Goal: Task Accomplishment & Management: Use online tool/utility

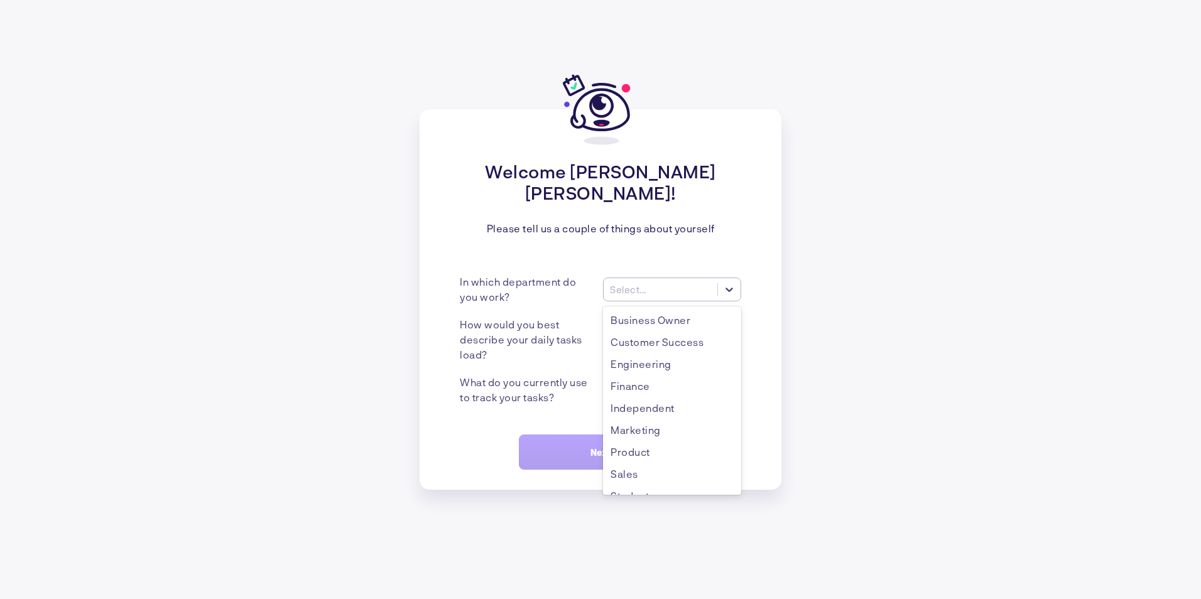
click at [733, 286] on div at bounding box center [729, 289] width 23 height 23
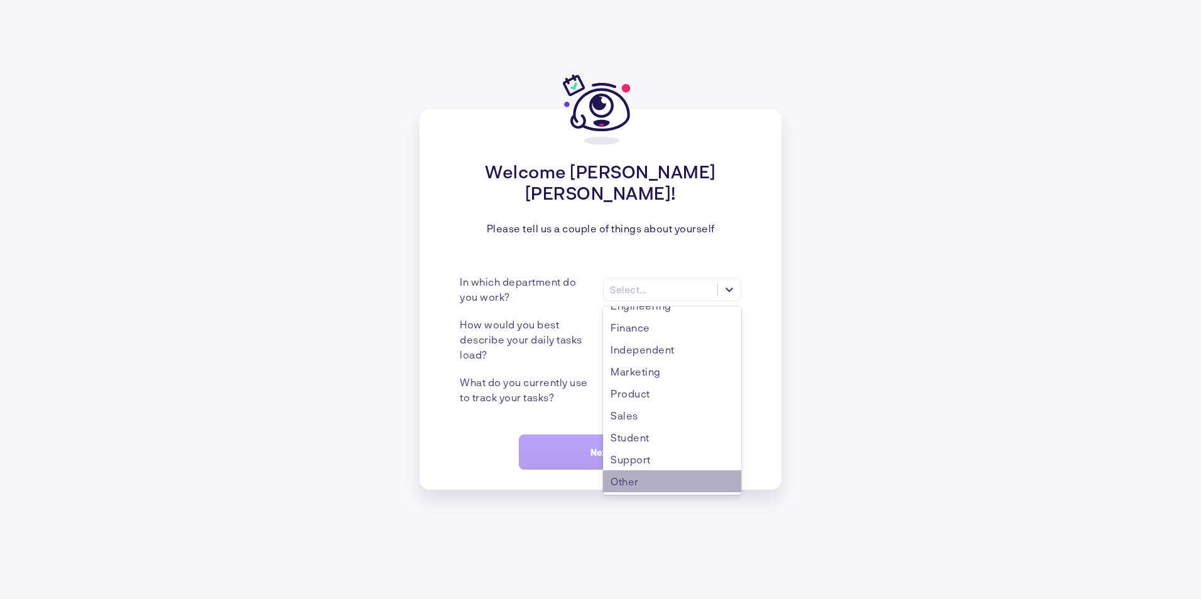
click at [650, 476] on div "Other" at bounding box center [672, 482] width 138 height 22
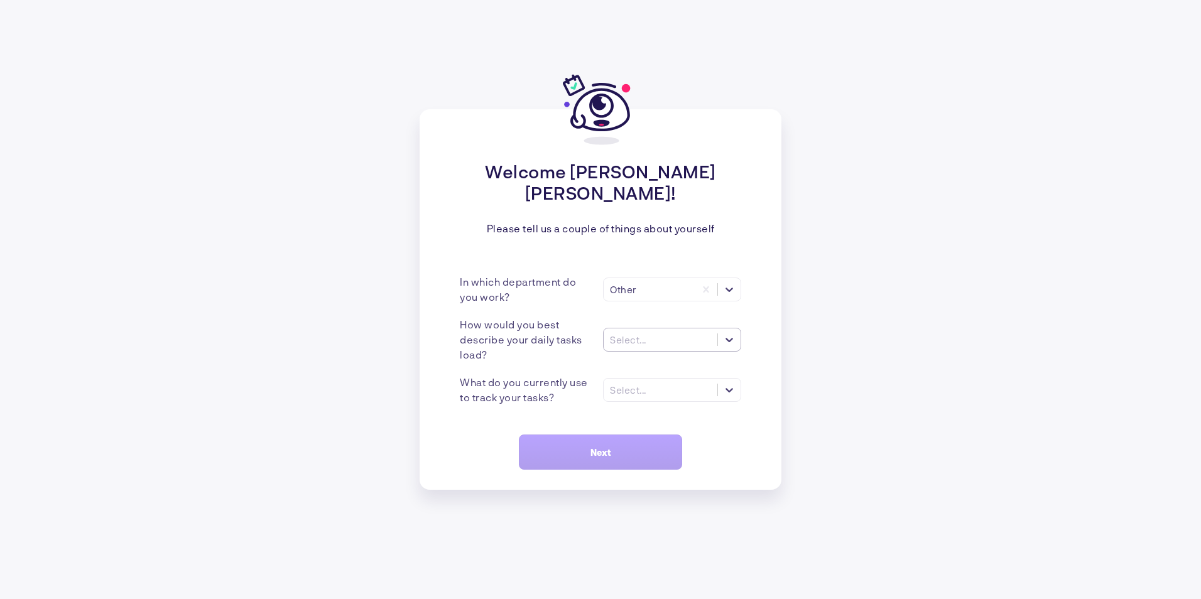
click at [720, 336] on div at bounding box center [729, 340] width 23 height 23
click at [682, 364] on div "Many tasks (>5)" at bounding box center [672, 370] width 138 height 22
click at [682, 384] on div "Select..." at bounding box center [661, 390] width 114 height 13
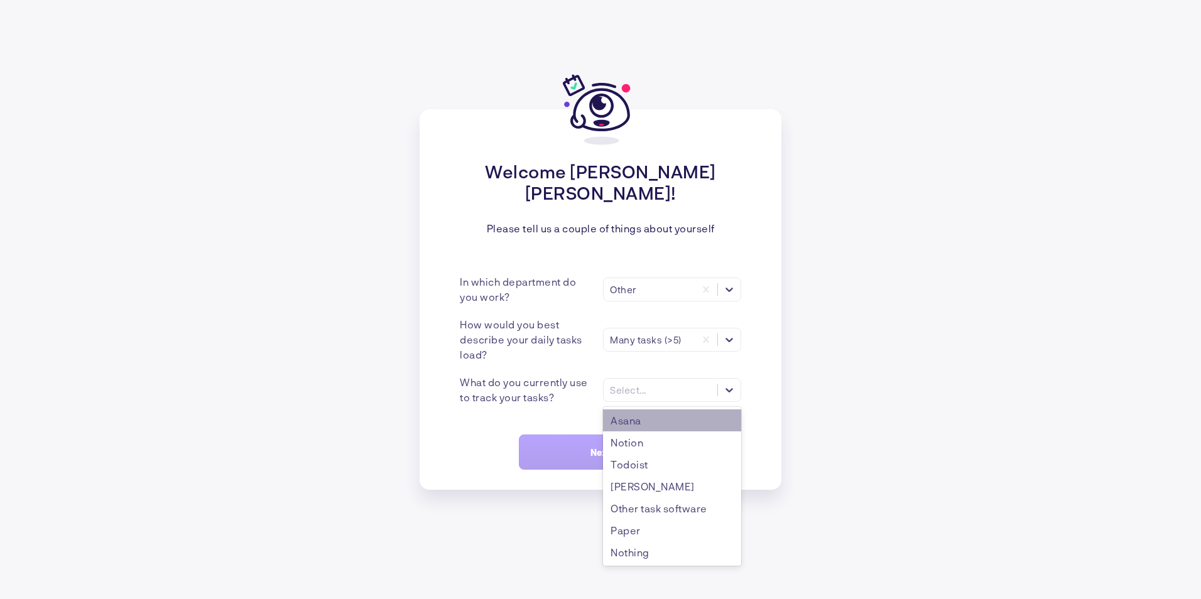
click at [669, 410] on div "Asana" at bounding box center [672, 421] width 138 height 22
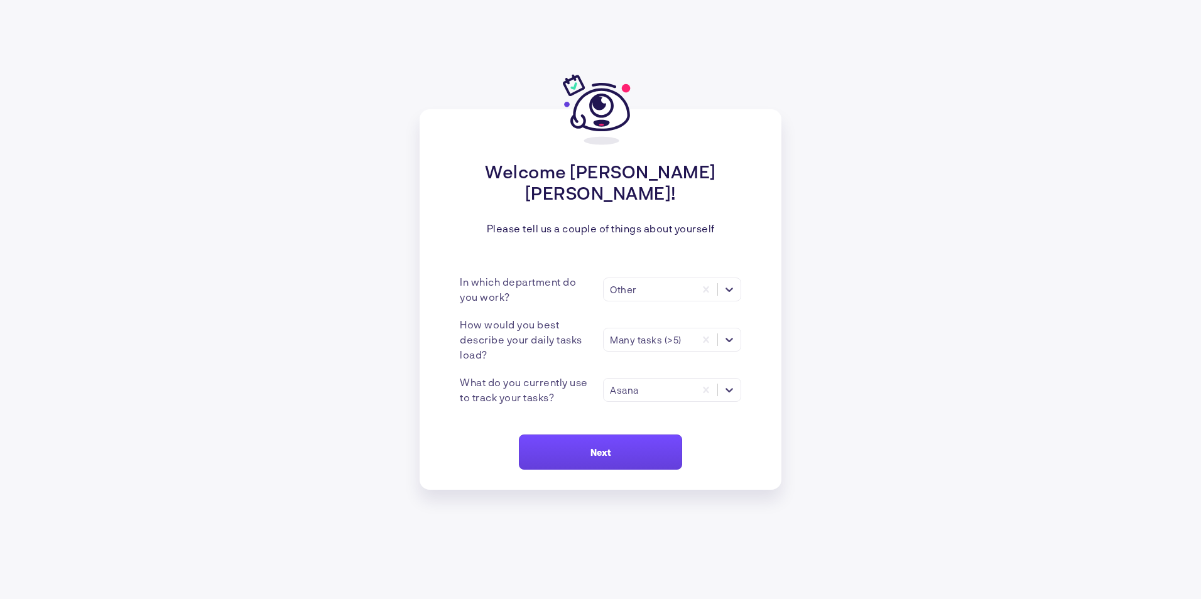
click at [619, 435] on button "Next" at bounding box center [600, 452] width 163 height 35
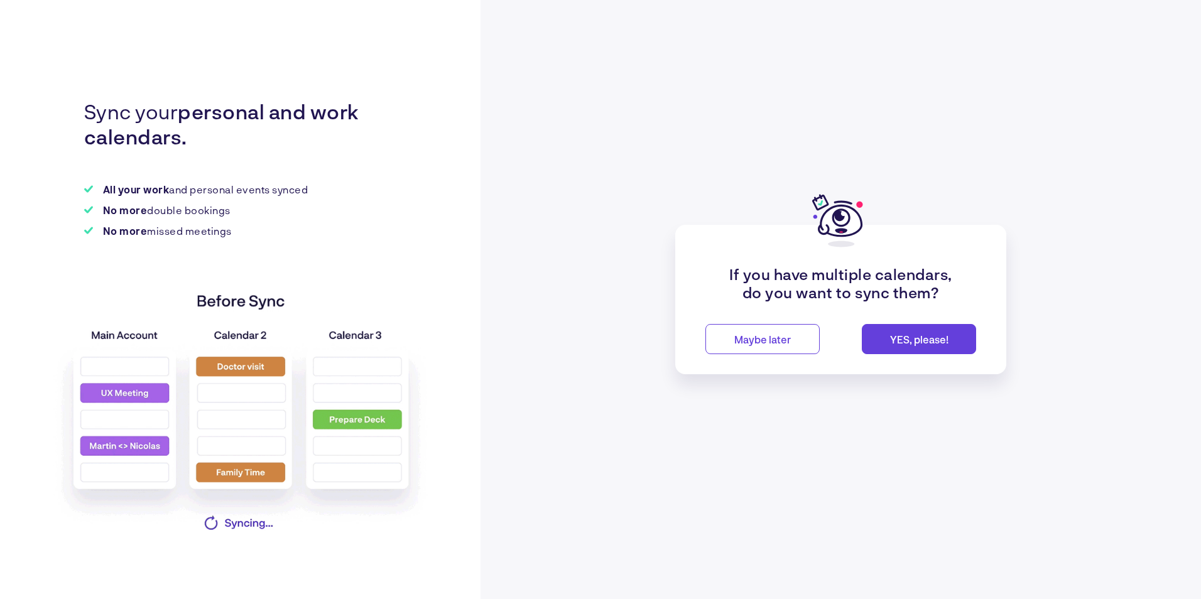
click at [780, 341] on span "Maybe later" at bounding box center [762, 340] width 57 height 12
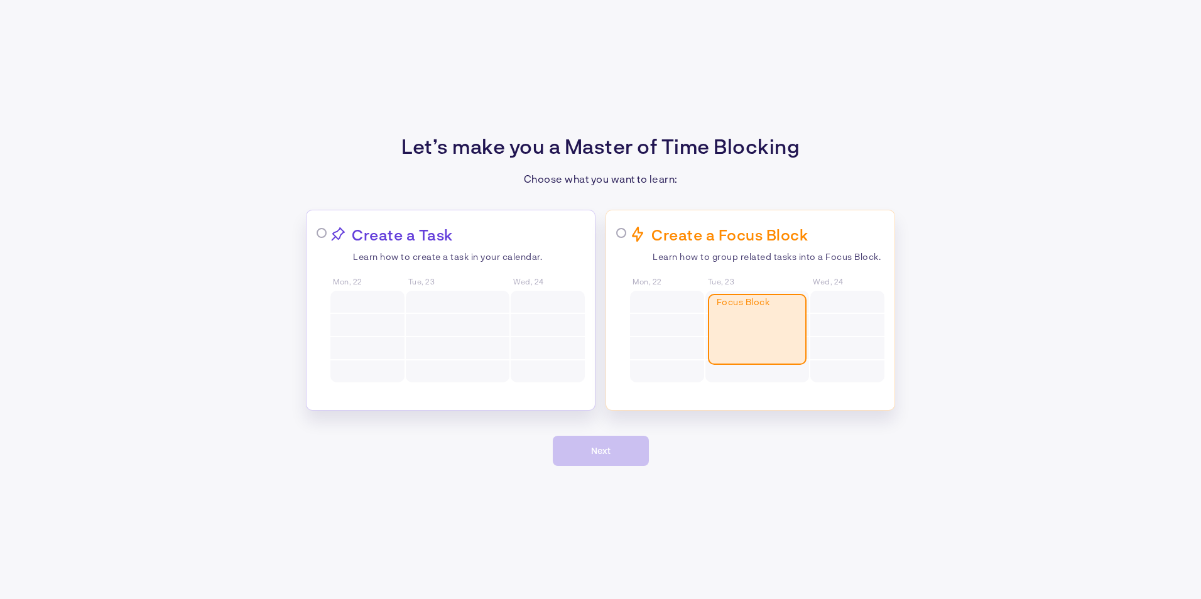
click at [634, 324] on div at bounding box center [667, 325] width 74 height 22
radio input "true"
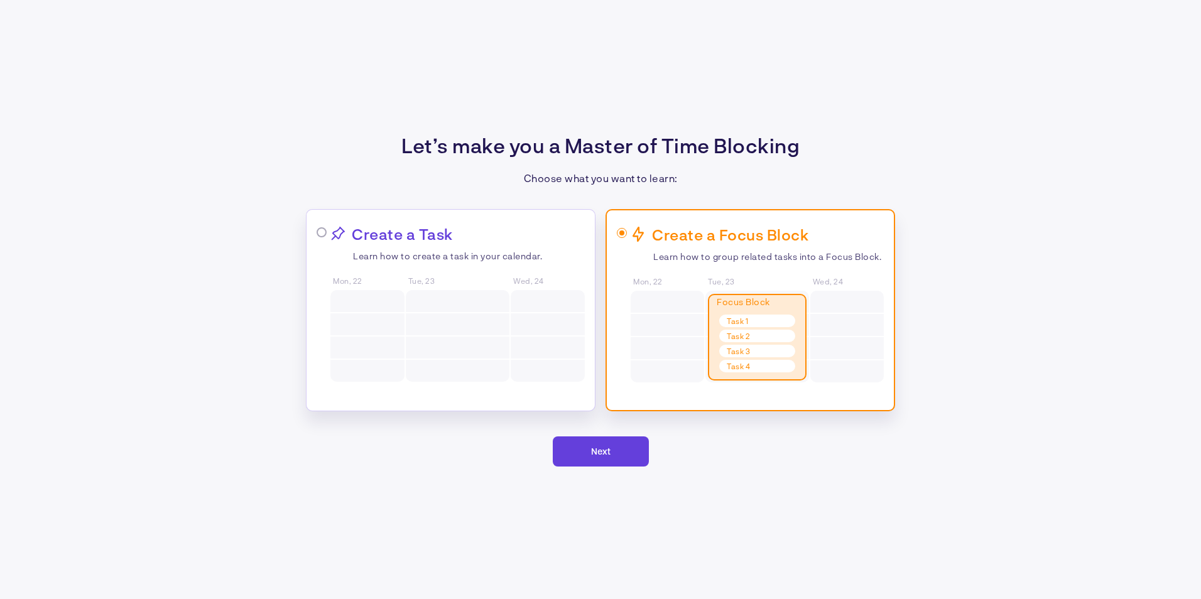
click at [605, 454] on span "Next" at bounding box center [600, 451] width 19 height 11
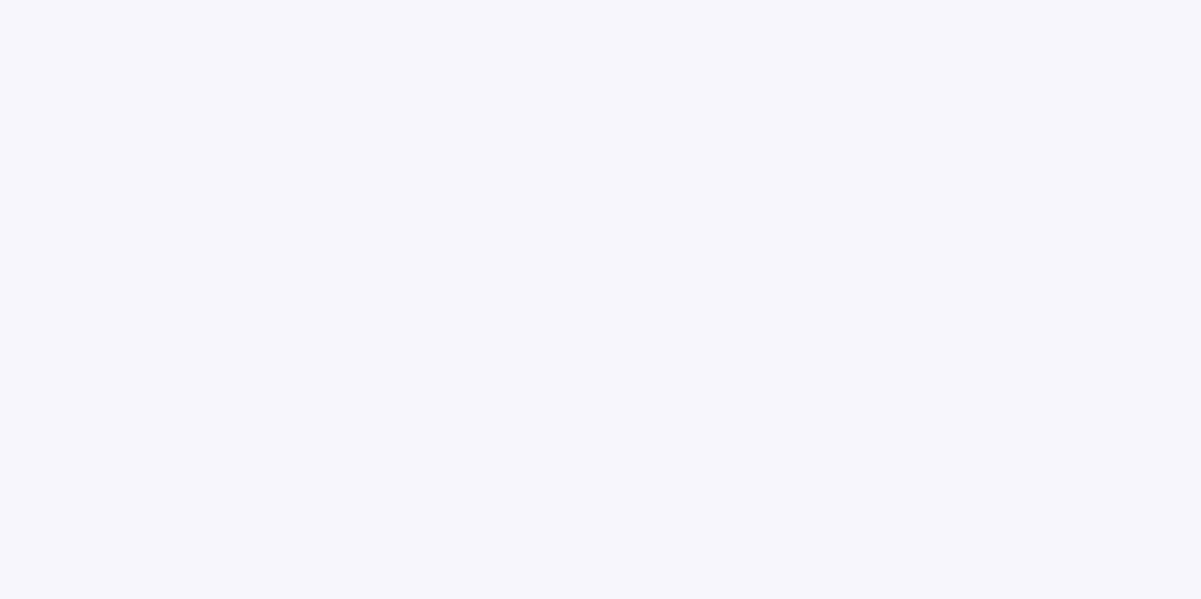
scroll to position [168, 0]
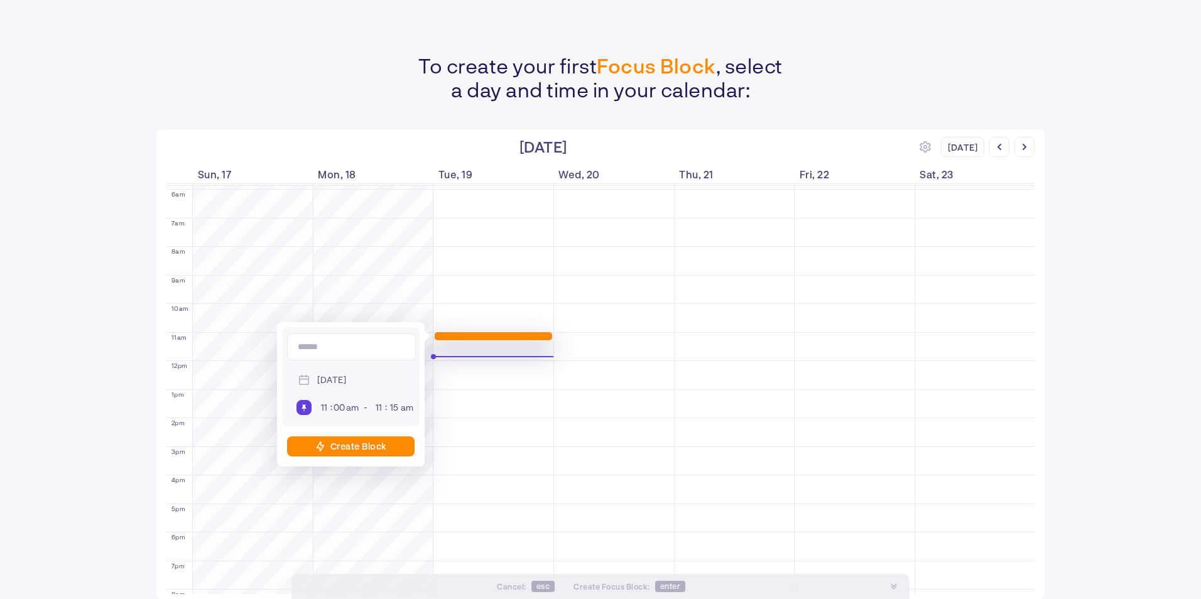
click at [376, 454] on div "Create Block" at bounding box center [351, 447] width 128 height 20
click at [386, 349] on input at bounding box center [351, 347] width 129 height 27
type input "*"
type input "****"
click at [365, 452] on div "Create Block" at bounding box center [351, 447] width 128 height 20
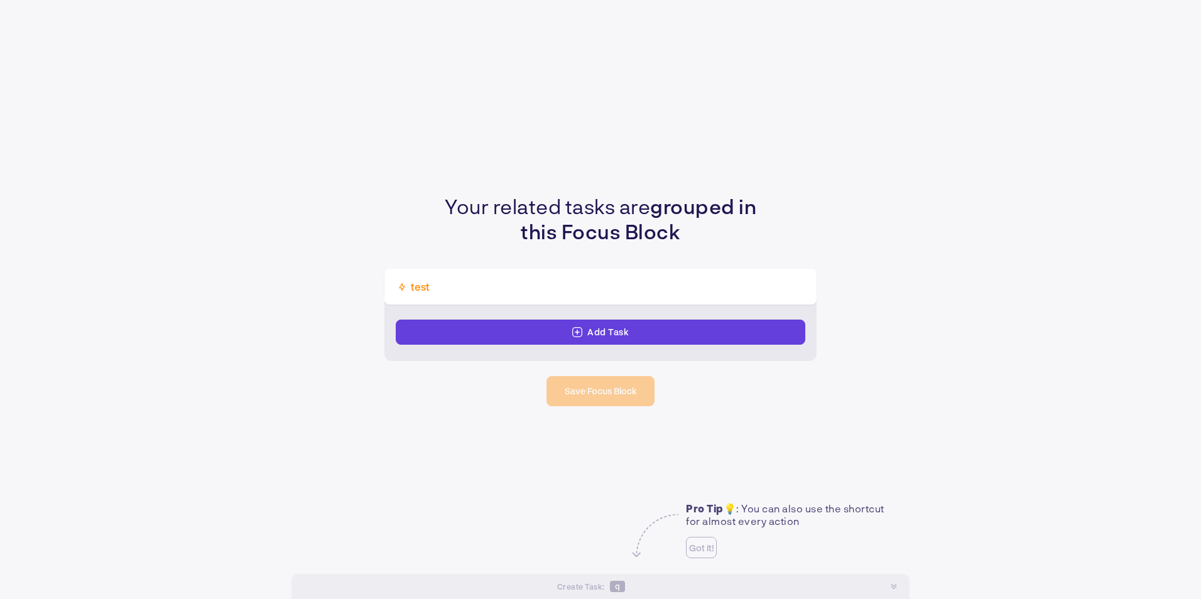
click at [692, 341] on div "Add Task" at bounding box center [601, 332] width 410 height 25
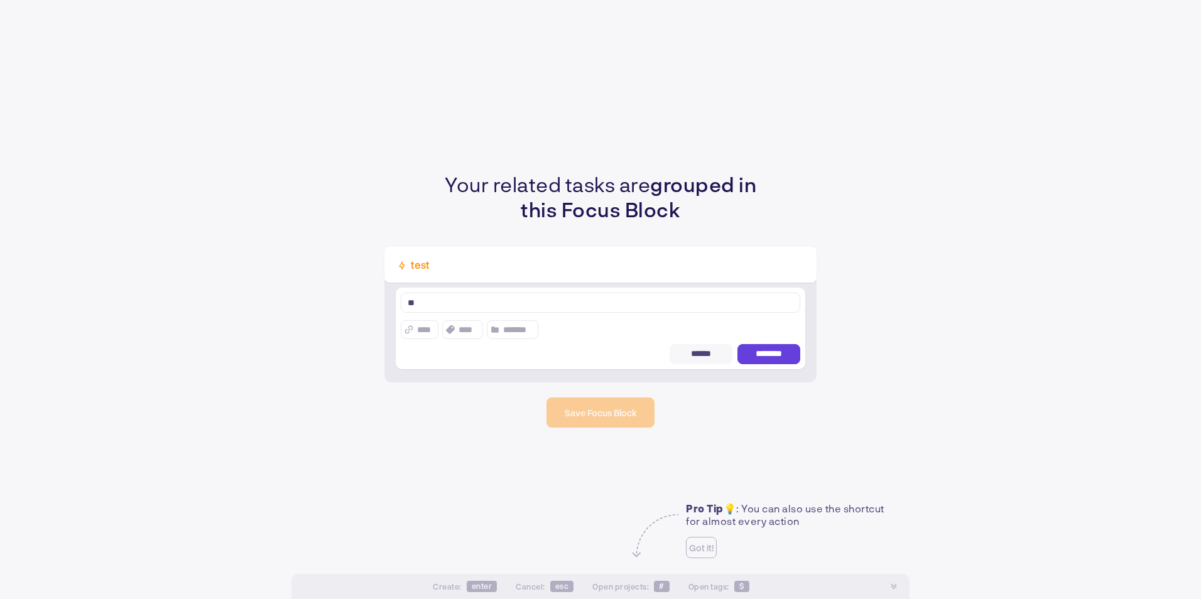
type textarea "**"
click at [762, 351] on span "********" at bounding box center [769, 354] width 36 height 11
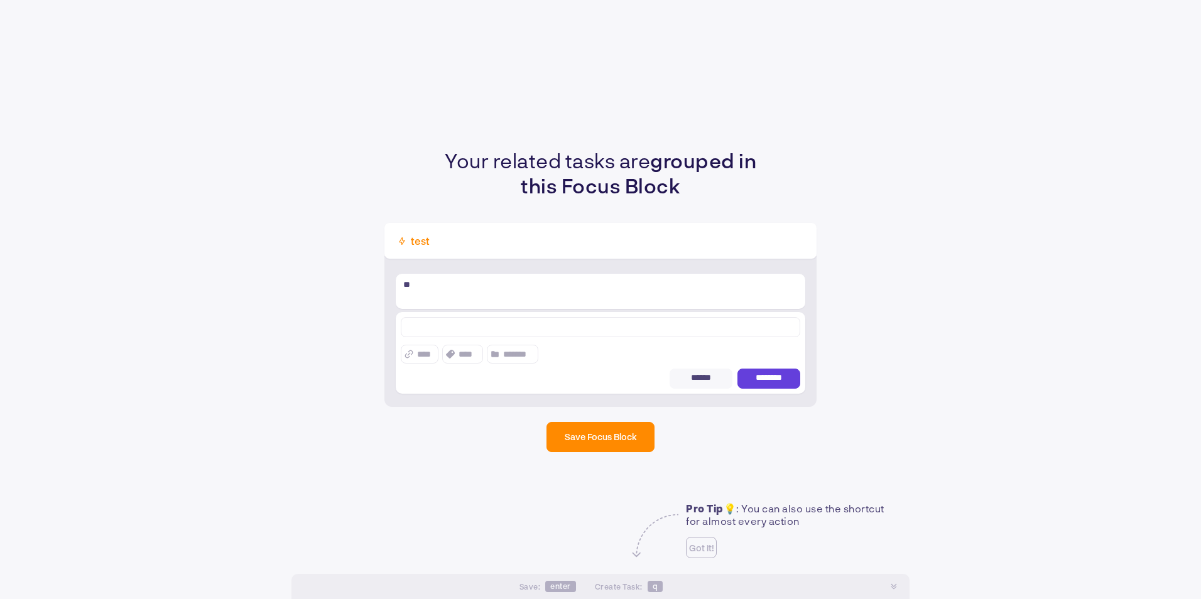
click at [630, 432] on div "Your related tasks are grouped in this Focus Block test ** **** **** ****** ***…" at bounding box center [600, 299] width 1201 height 599
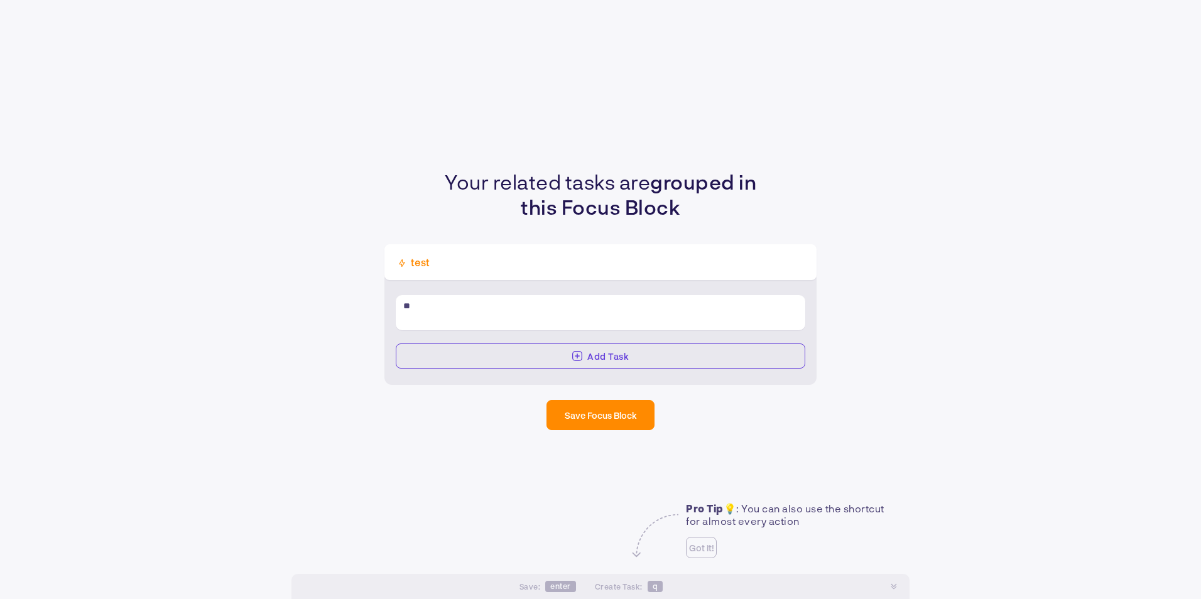
click at [630, 405] on button "Save Focus Block" at bounding box center [601, 415] width 108 height 30
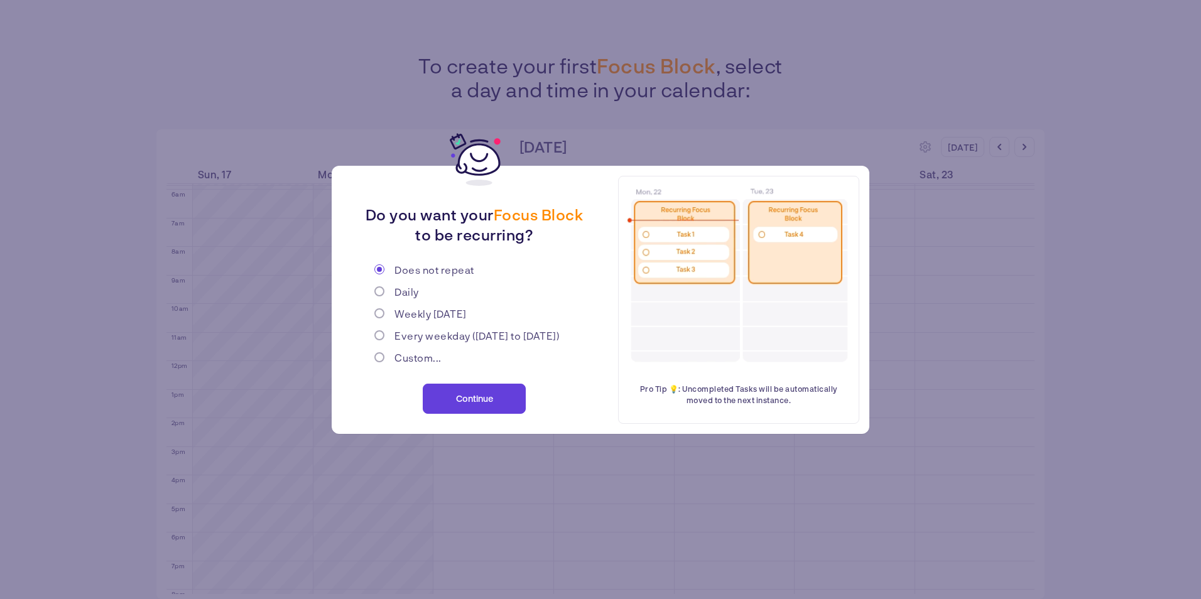
click at [493, 392] on button "Continue" at bounding box center [474, 399] width 103 height 30
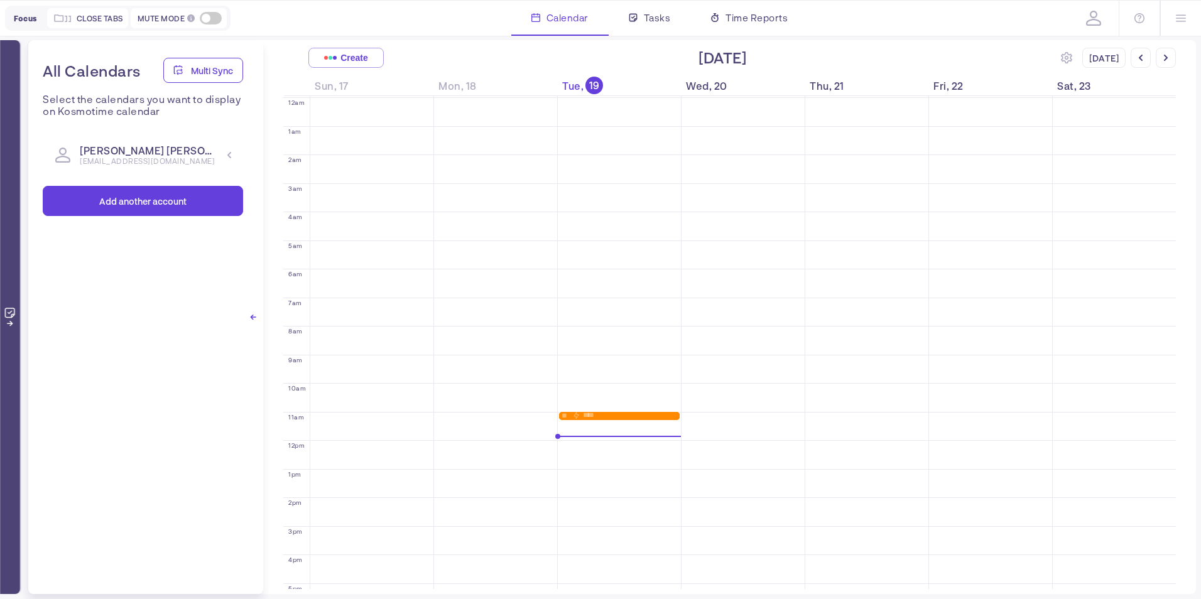
scroll to position [143, 0]
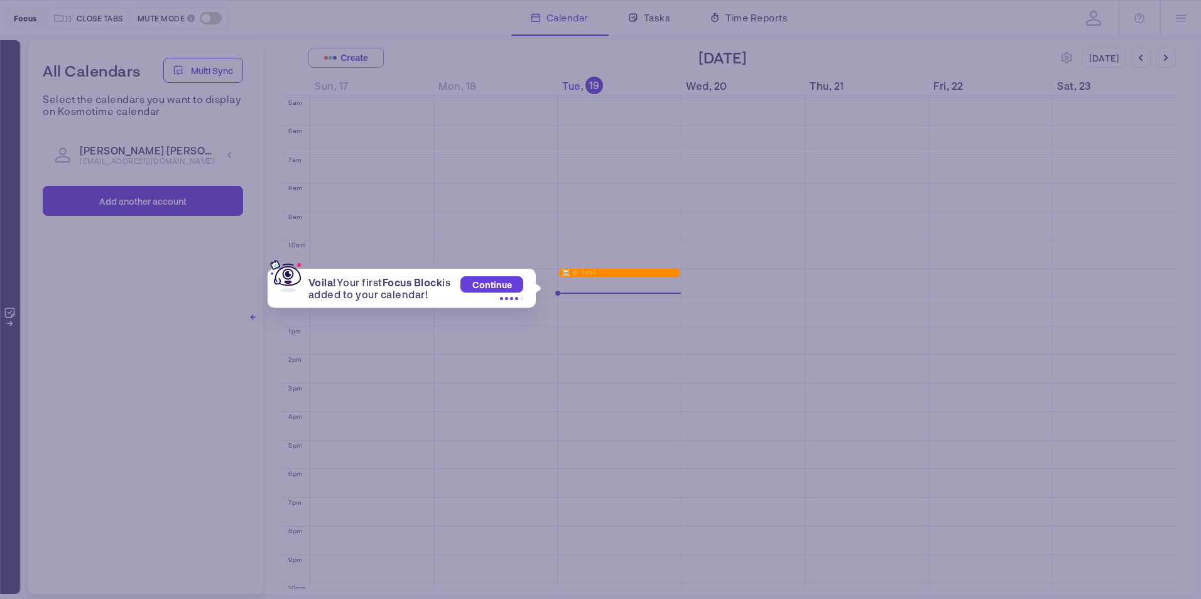
click at [486, 287] on span "Continue" at bounding box center [492, 285] width 40 height 11
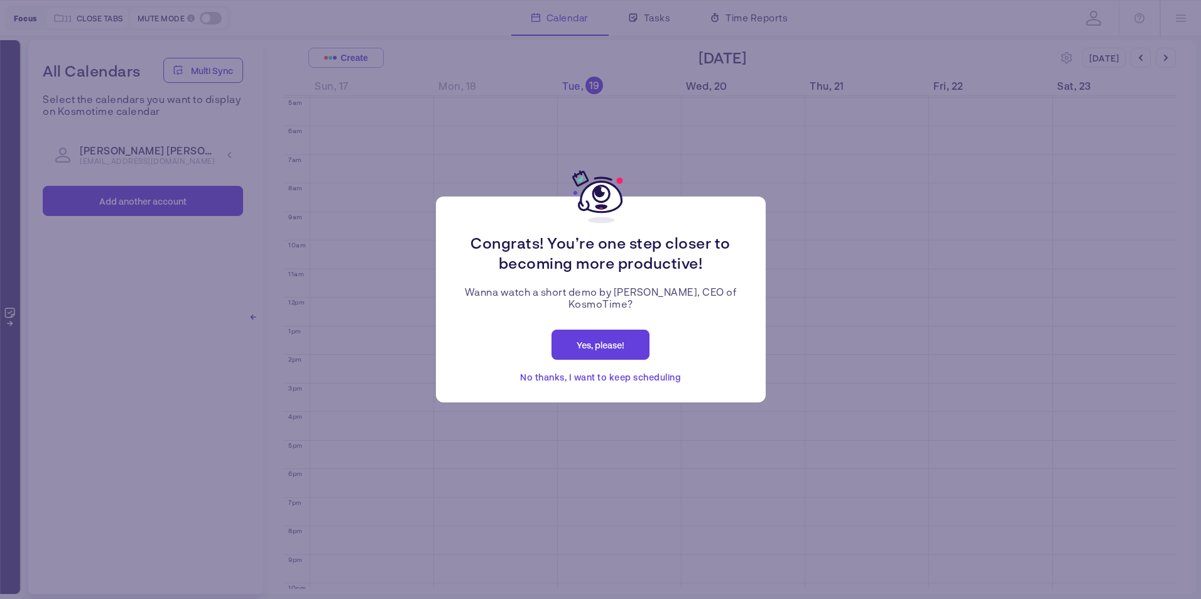
click at [592, 378] on span "No thanks, I want to keep scheduling" at bounding box center [600, 377] width 161 height 15
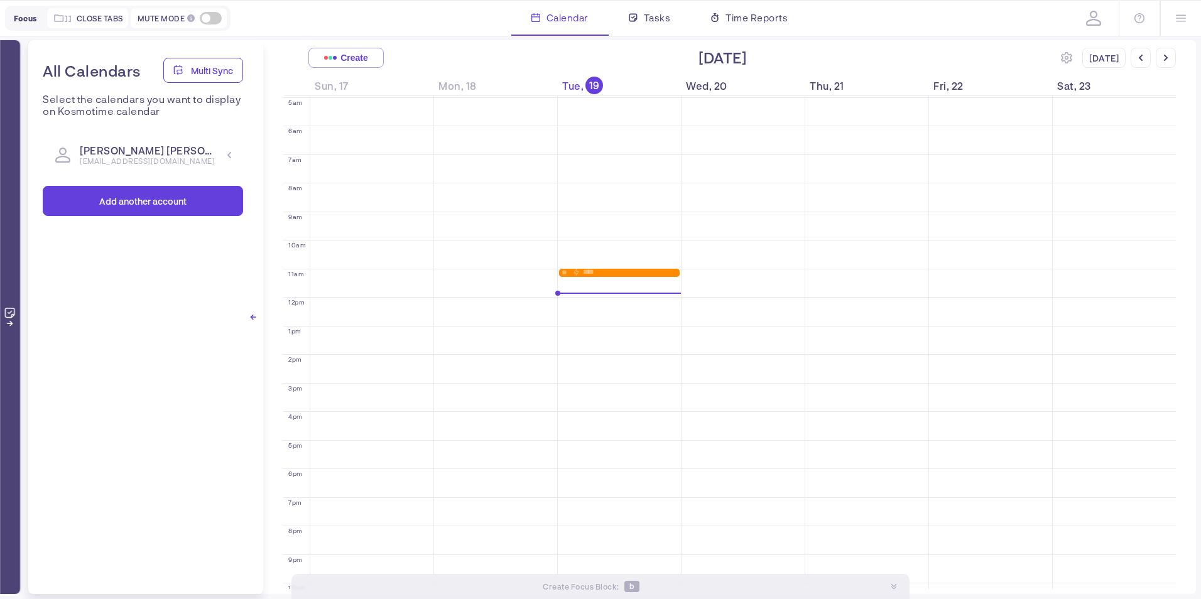
click at [1094, 21] on icon at bounding box center [1093, 18] width 15 height 15
click at [1069, 55] on icon at bounding box center [1066, 57] width 11 height 11
click at [1118, 120] on div "[DATE]" at bounding box center [1101, 113] width 84 height 13
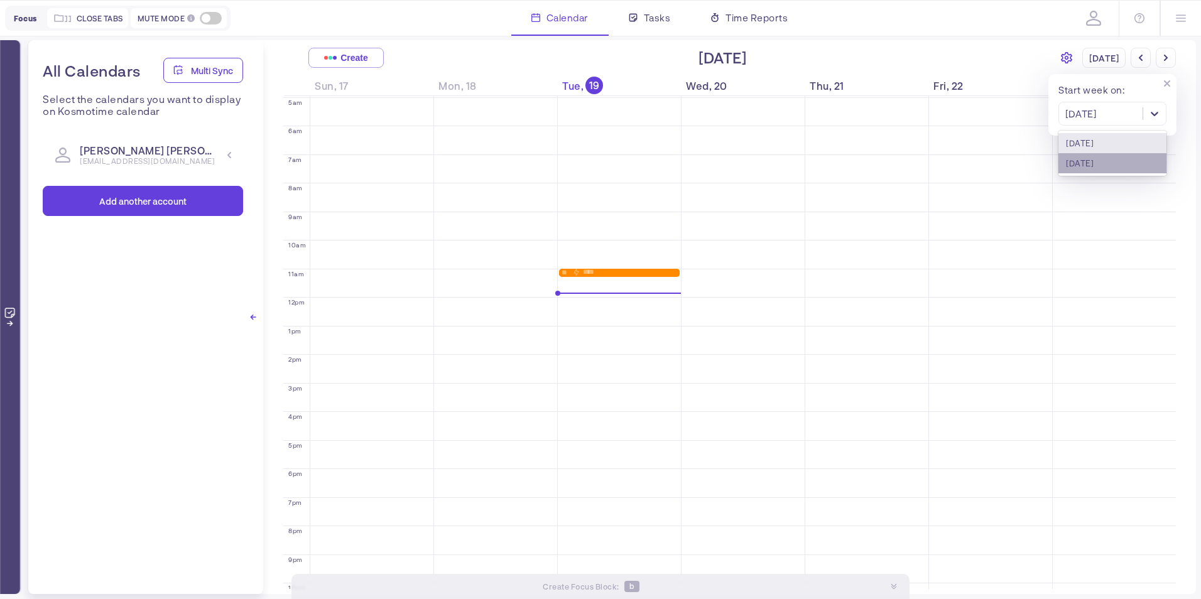
click at [1106, 163] on div "[DATE]" at bounding box center [1113, 163] width 108 height 20
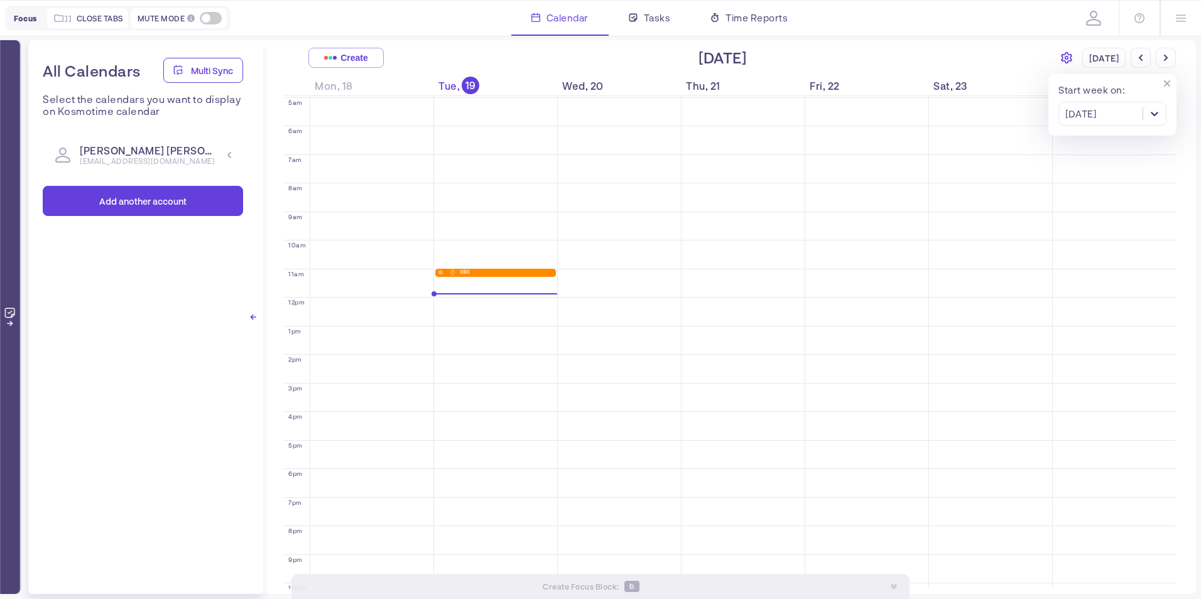
click at [1072, 57] on icon at bounding box center [1066, 57] width 11 height 11
click at [1098, 26] on div at bounding box center [1094, 18] width 20 height 20
click at [1170, 18] on div at bounding box center [1180, 18] width 41 height 35
click at [1105, 53] on div "Integrations Settings" at bounding box center [1124, 73] width 145 height 59
click at [1103, 58] on div "Integrations" at bounding box center [1124, 60] width 117 height 15
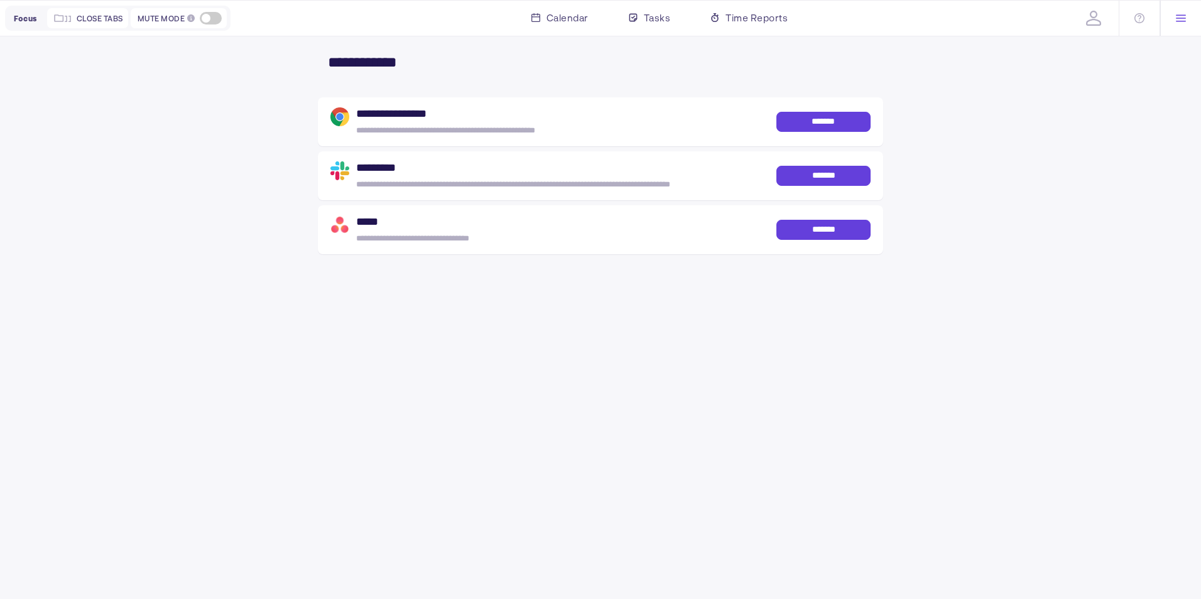
click at [822, 234] on span "*******" at bounding box center [823, 230] width 36 height 11
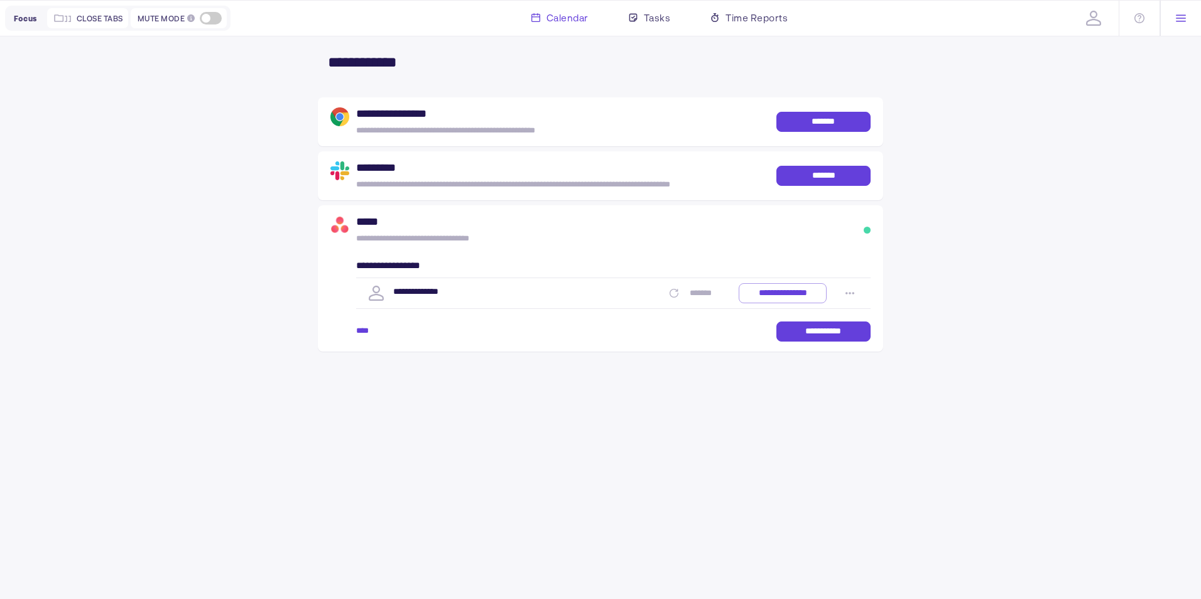
click at [553, 21] on span "Calendar" at bounding box center [568, 17] width 42 height 15
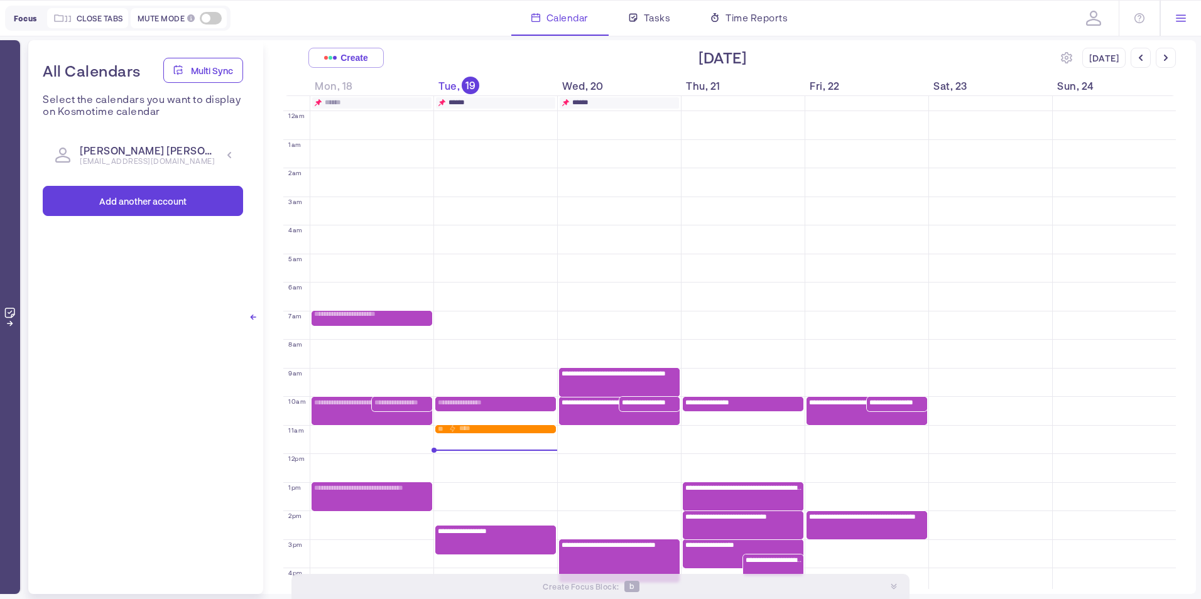
scroll to position [143, 0]
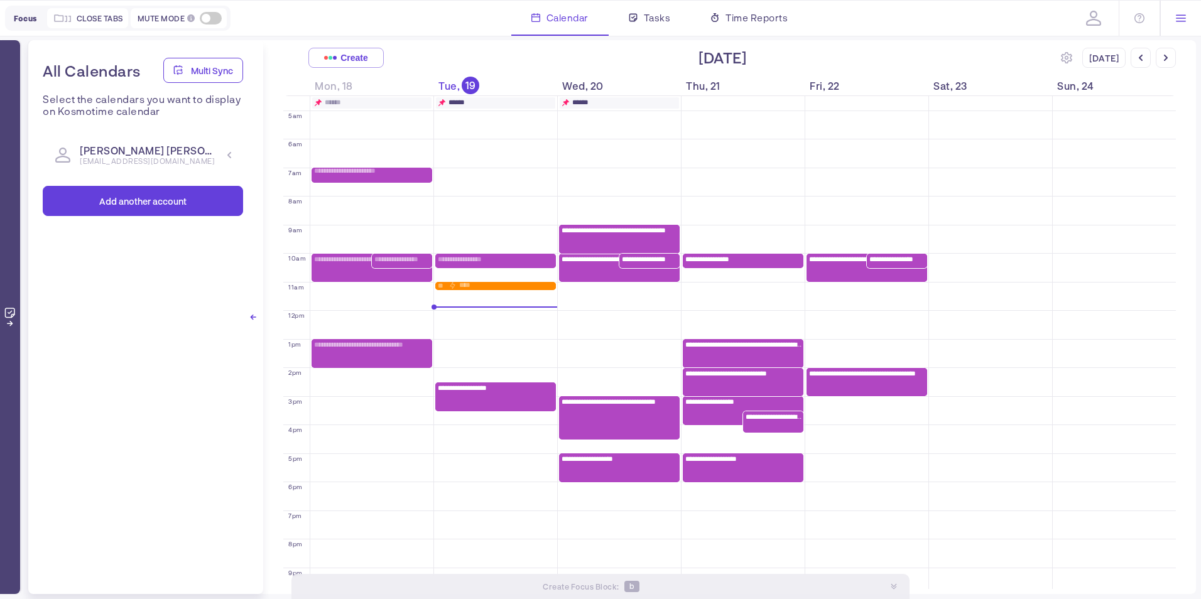
click at [232, 72] on span "Multi Sync" at bounding box center [212, 70] width 42 height 11
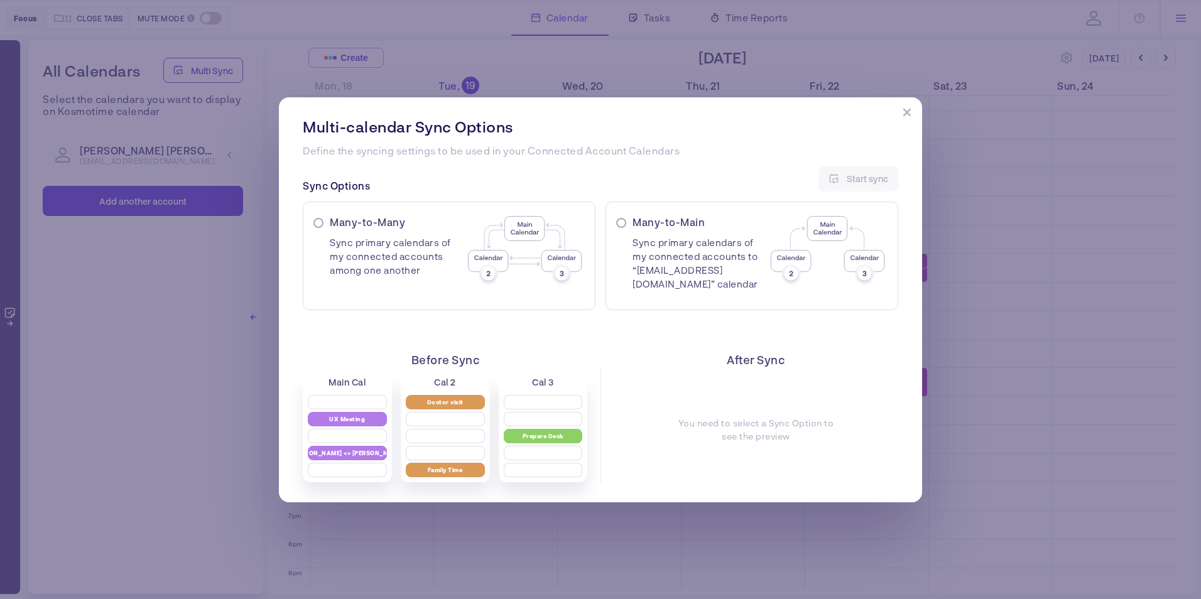
click at [415, 241] on span "Sync primary calendars of my connected accounts among one another" at bounding box center [395, 252] width 130 height 49
radio input "true"
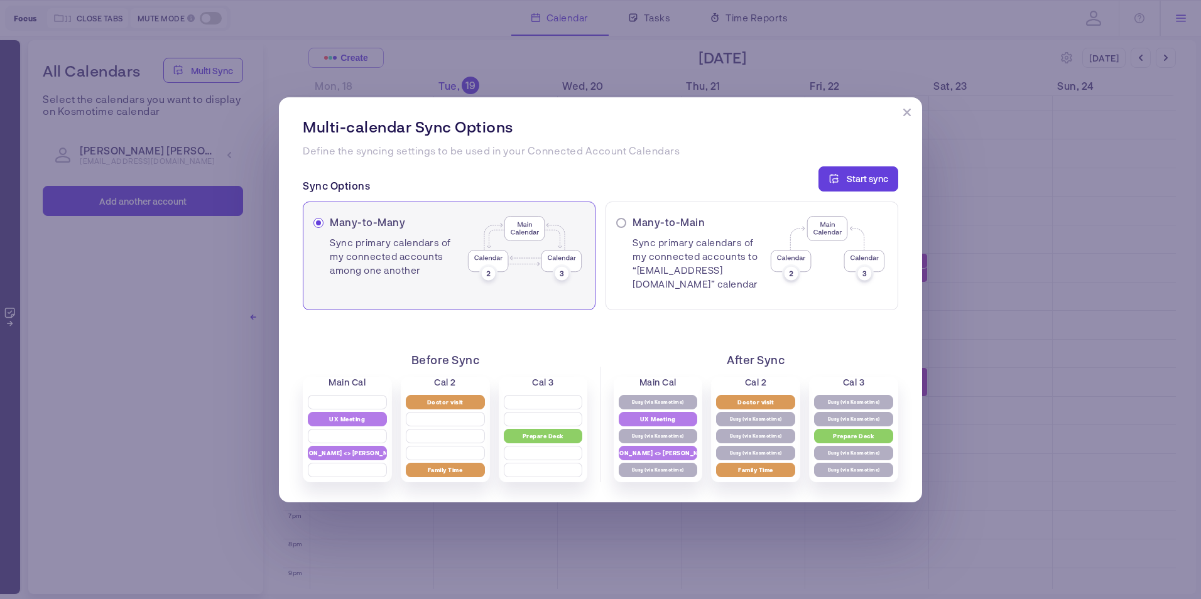
click at [866, 179] on span "Start sync" at bounding box center [867, 178] width 41 height 11
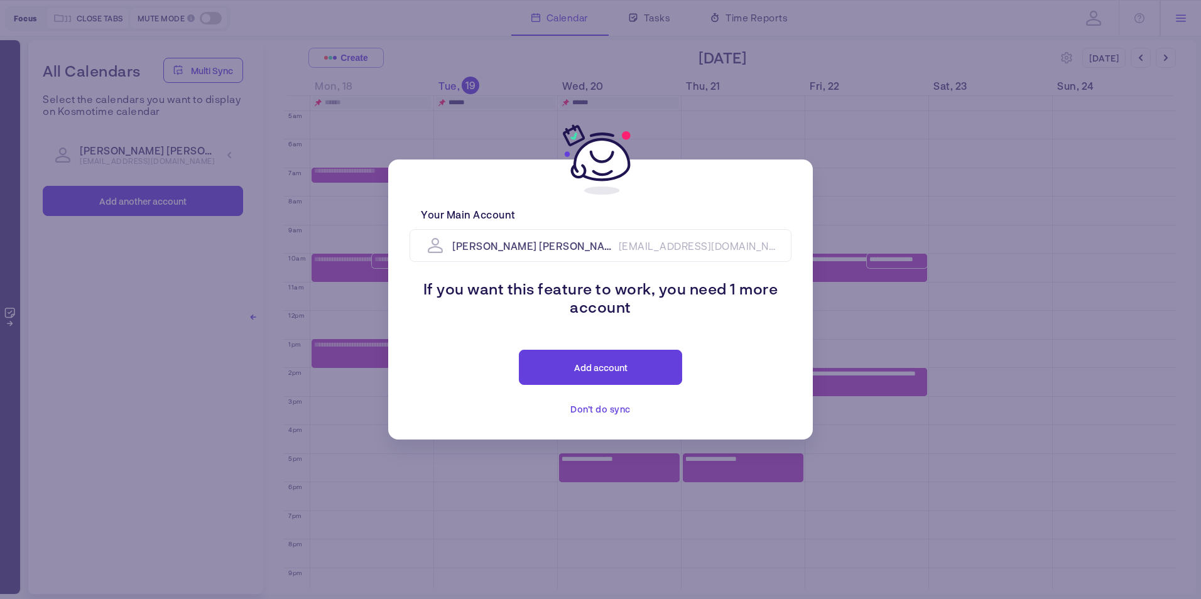
click at [602, 408] on span "Don’t do sync" at bounding box center [600, 409] width 60 height 11
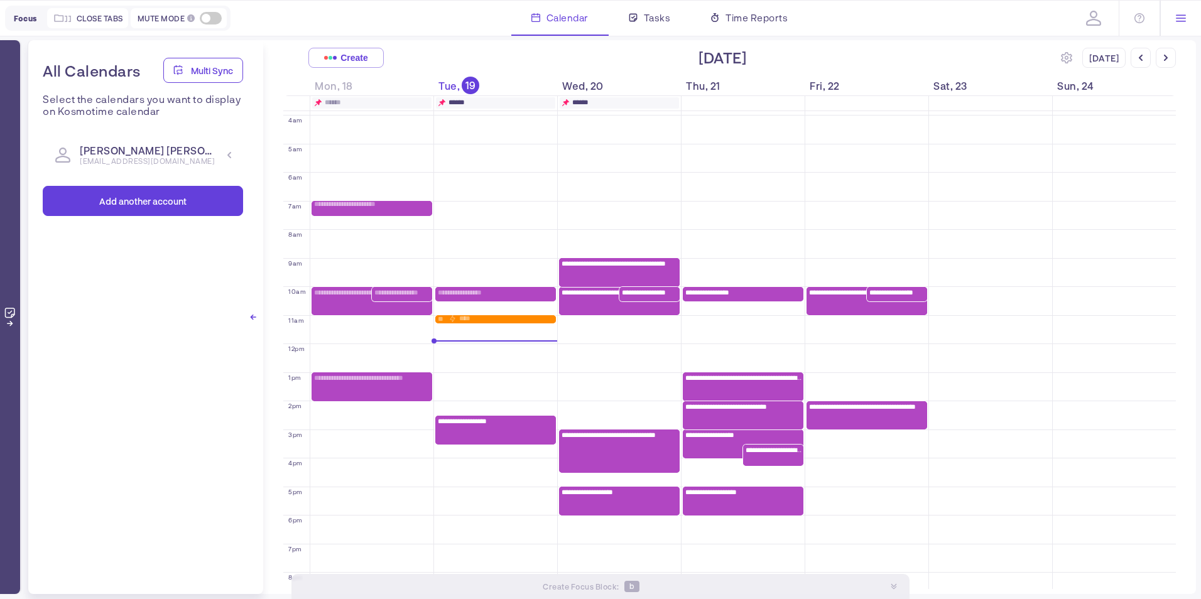
scroll to position [80, 0]
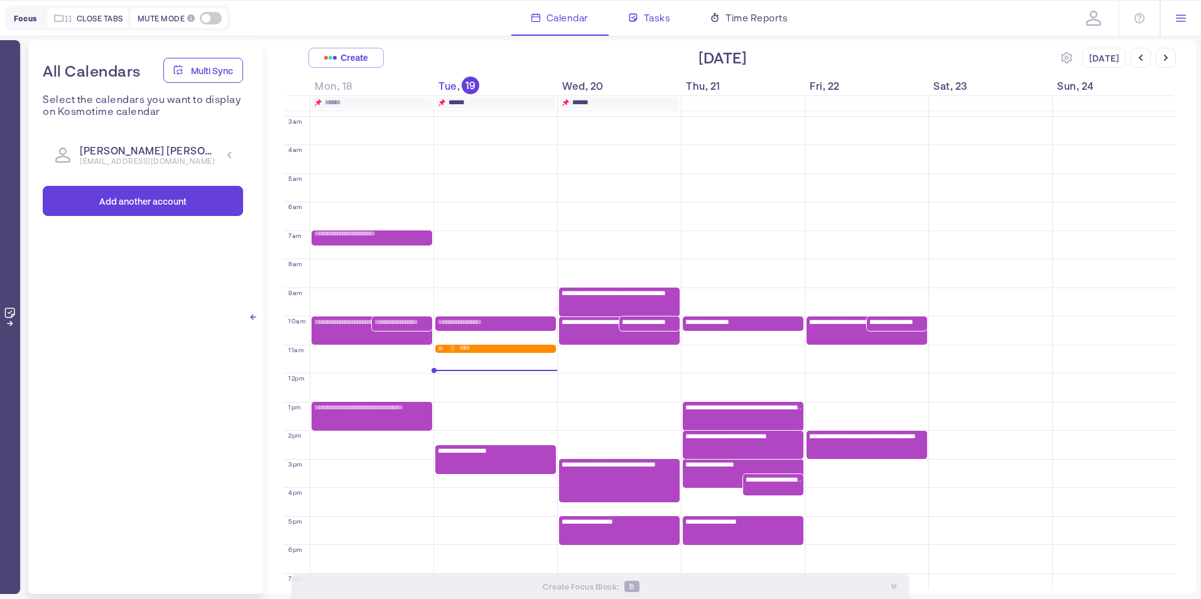
click at [635, 13] on icon at bounding box center [633, 17] width 9 height 9
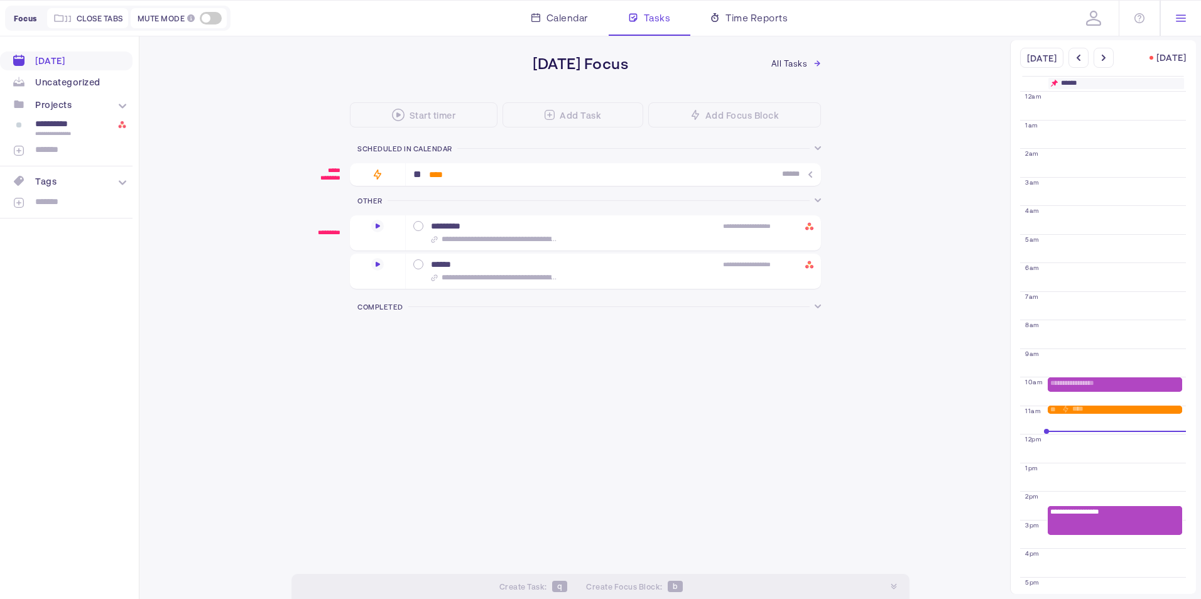
scroll to position [143, 0]
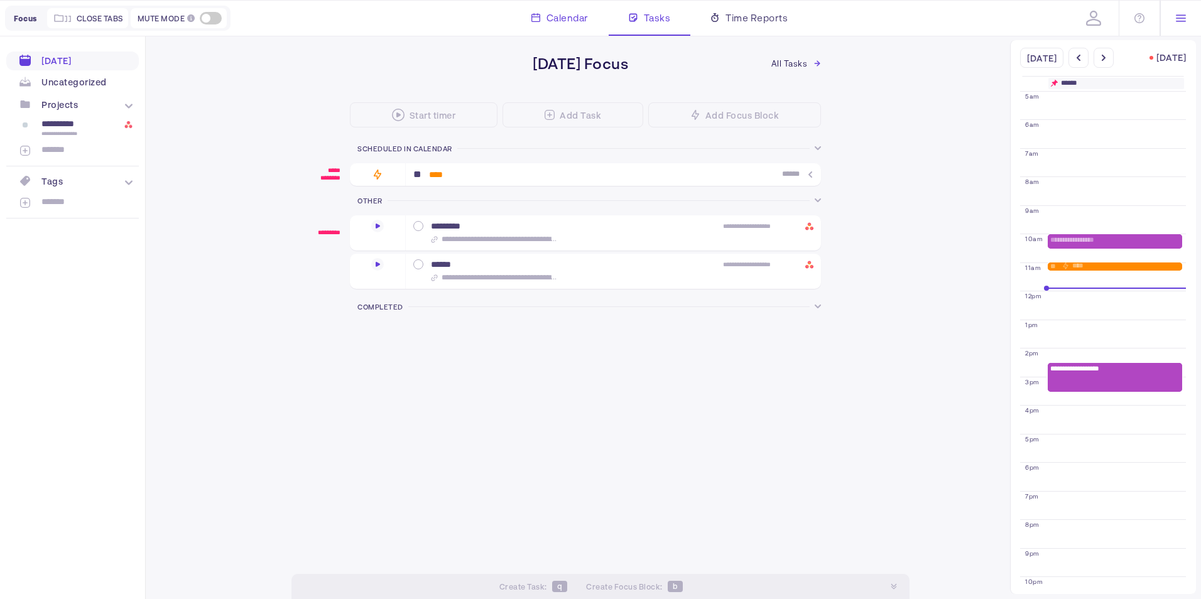
click at [558, 21] on span "Calendar" at bounding box center [568, 17] width 42 height 15
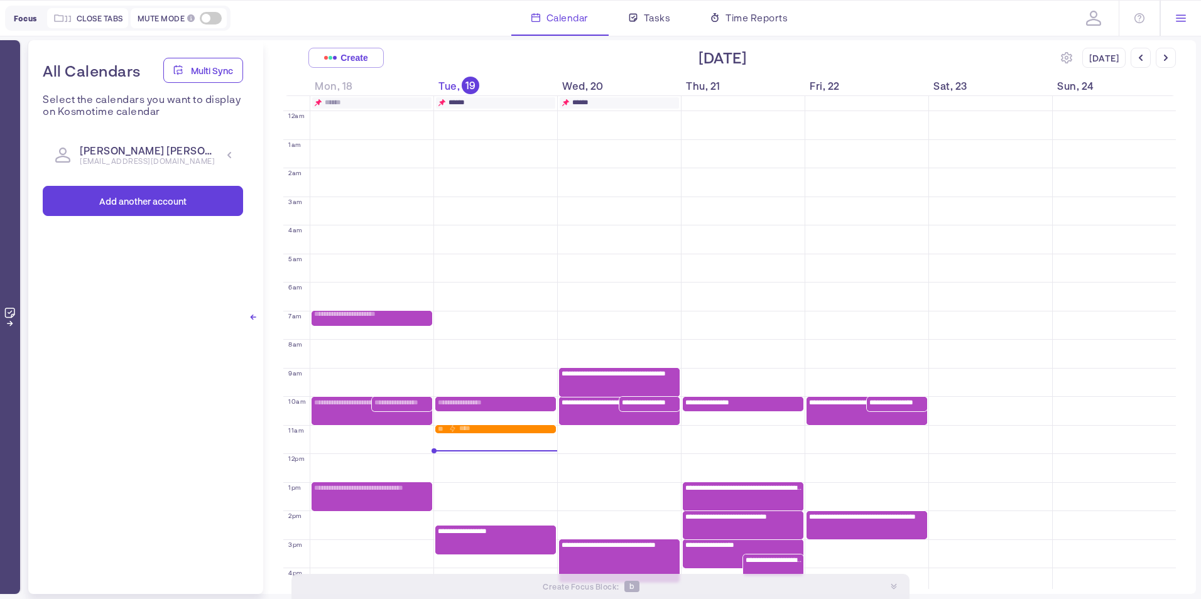
scroll to position [143, 0]
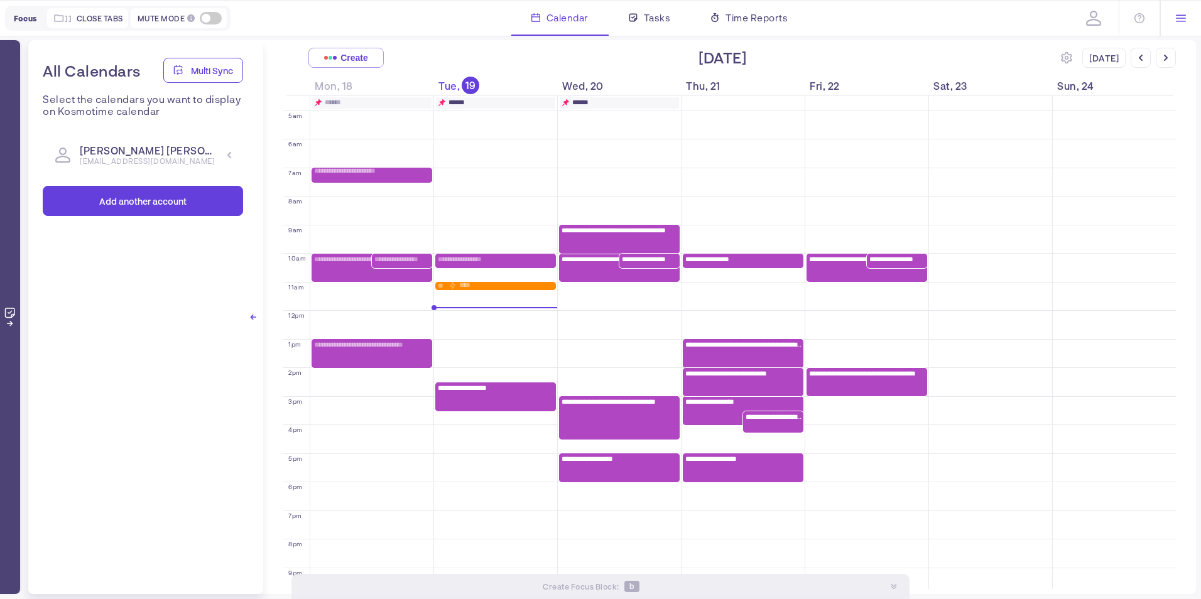
click at [500, 283] on div "** ****" at bounding box center [495, 286] width 121 height 8
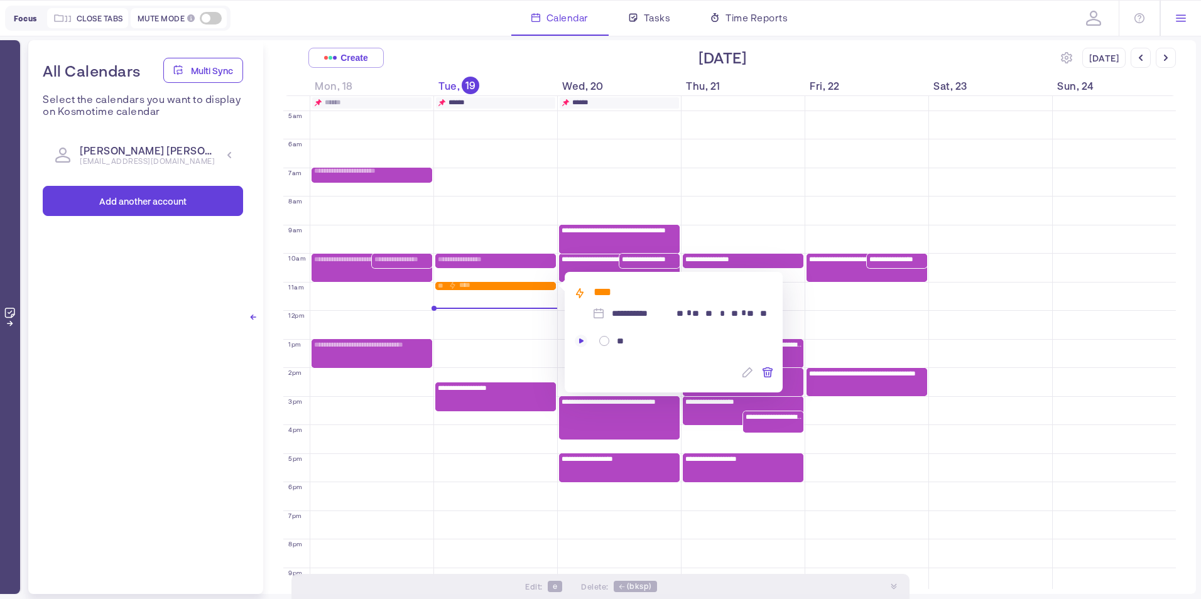
click at [771, 371] on icon at bounding box center [768, 373] width 10 height 10
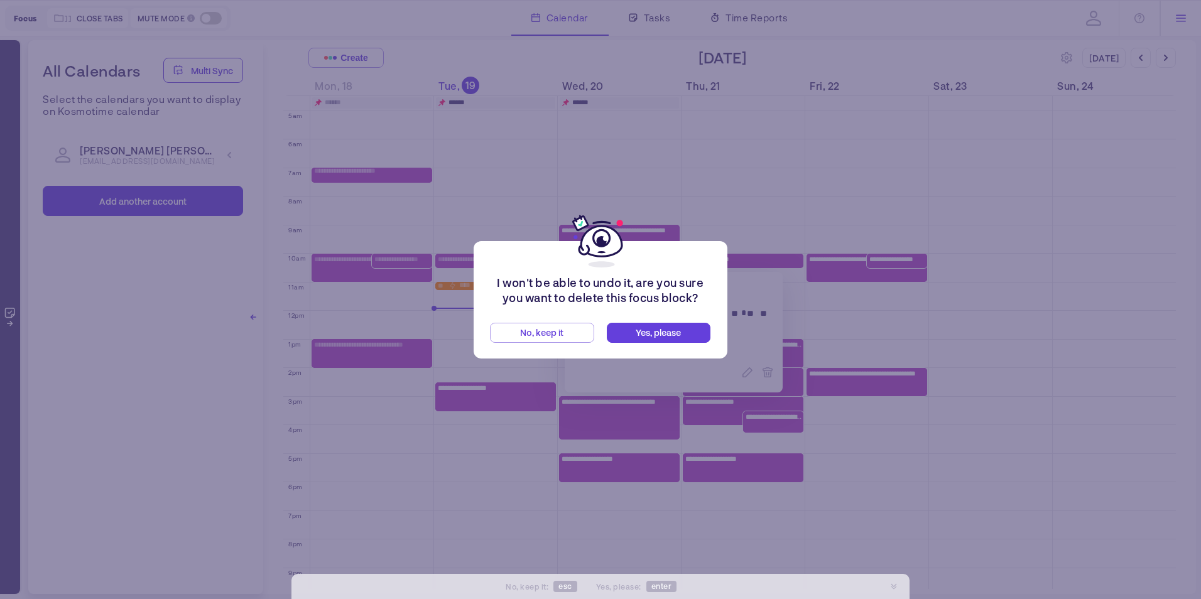
click at [648, 334] on span "Yes, please" at bounding box center [658, 332] width 45 height 11
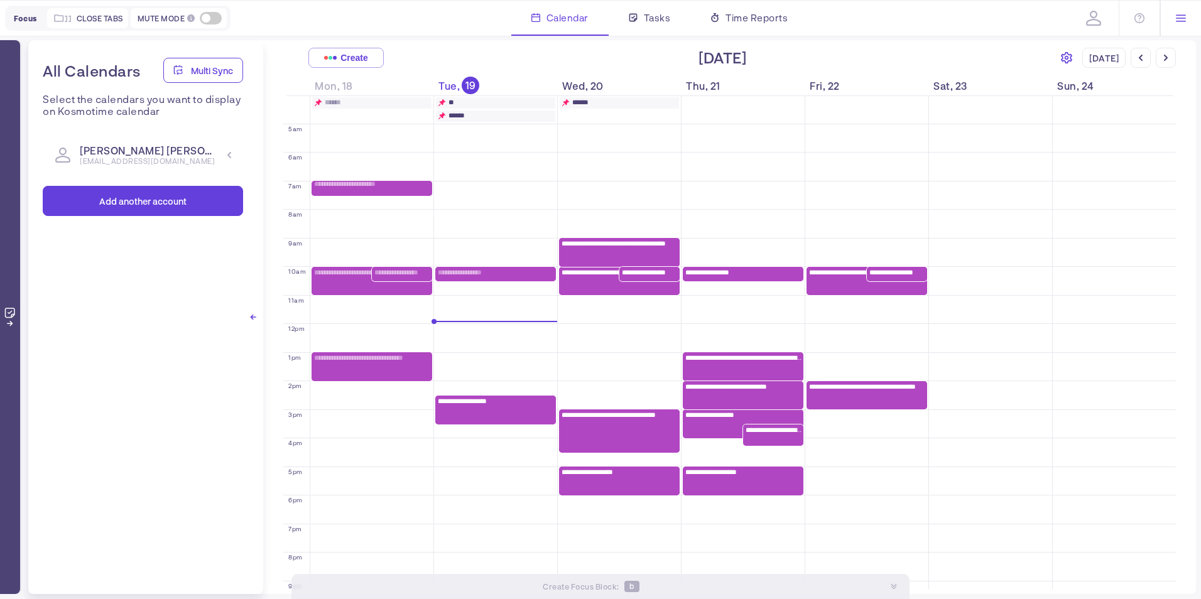
click at [1069, 55] on icon at bounding box center [1066, 57] width 11 height 11
click at [978, 52] on div "[DATE]" at bounding box center [722, 57] width 677 height 19
click at [382, 53] on button "Create" at bounding box center [345, 58] width 75 height 20
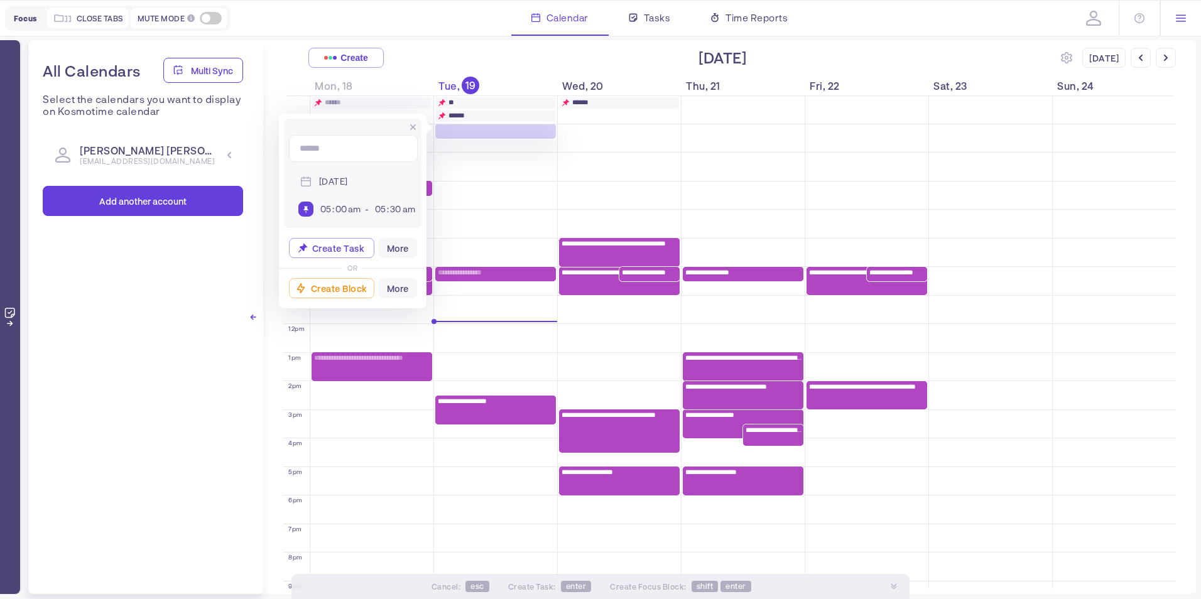
click at [467, 41] on div "**********" at bounding box center [729, 317] width 933 height 554
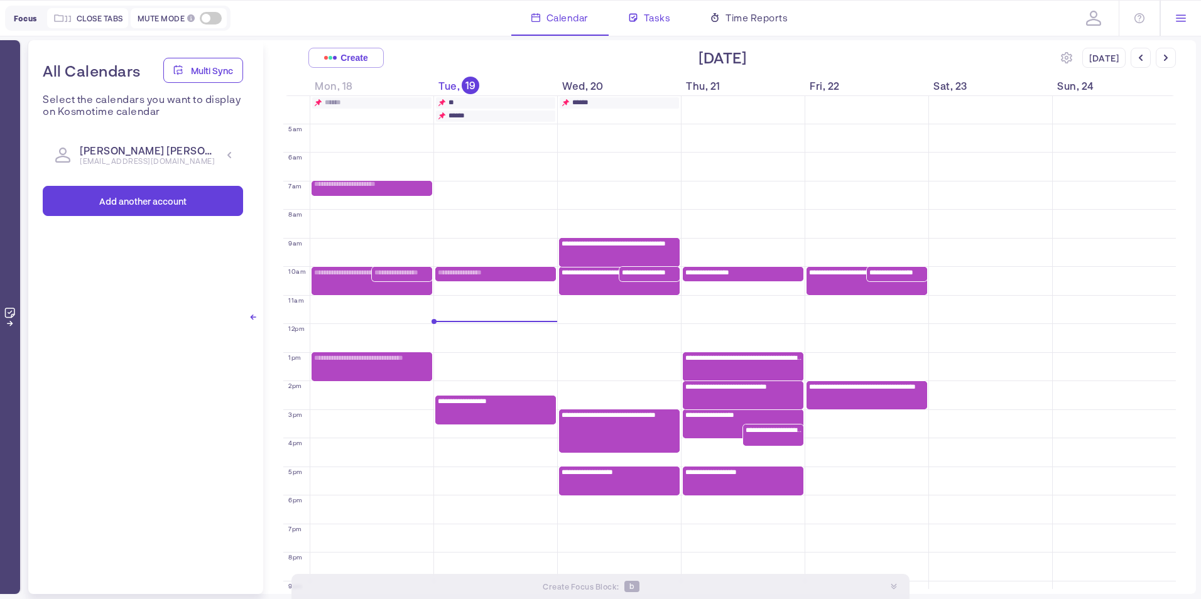
click at [651, 19] on span "Tasks" at bounding box center [657, 17] width 27 height 15
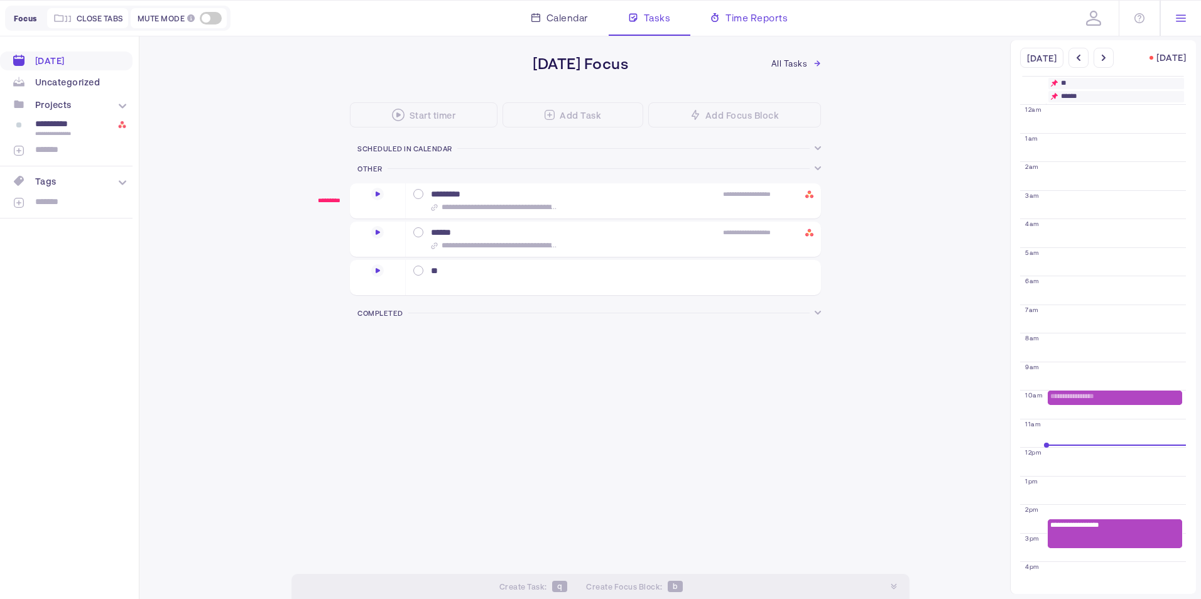
scroll to position [143, 0]
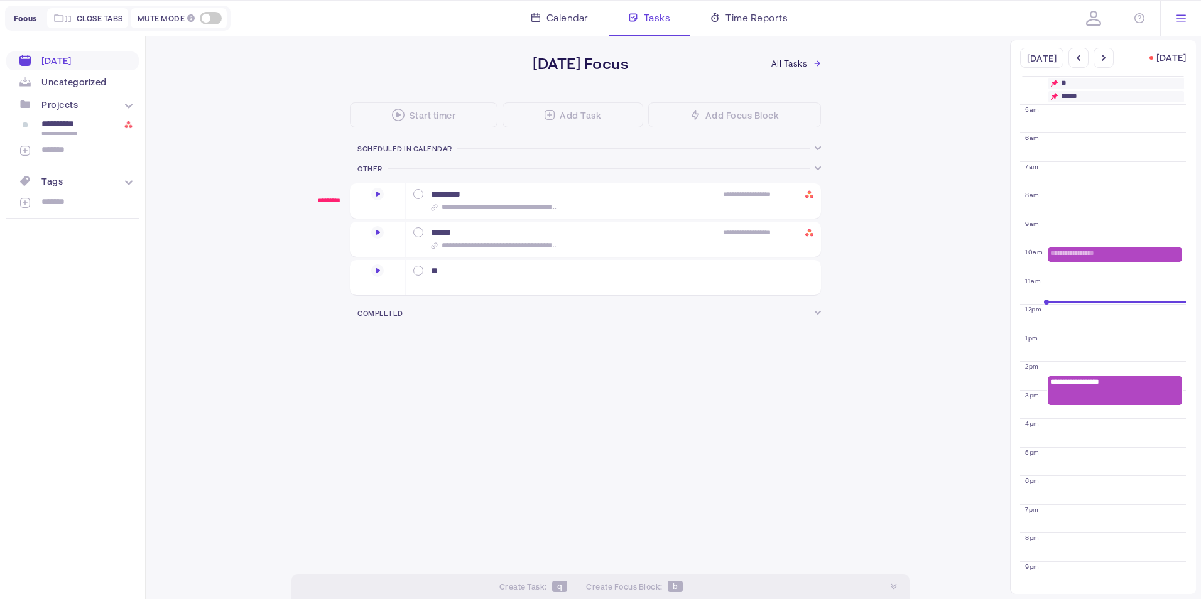
click at [1177, 24] on div at bounding box center [1180, 18] width 41 height 35
click at [981, 67] on div "**********" at bounding box center [617, 317] width 934 height 554
click at [125, 102] on icon at bounding box center [129, 106] width 8 height 8
click at [788, 63] on span "All Tasks" at bounding box center [790, 63] width 36 height 10
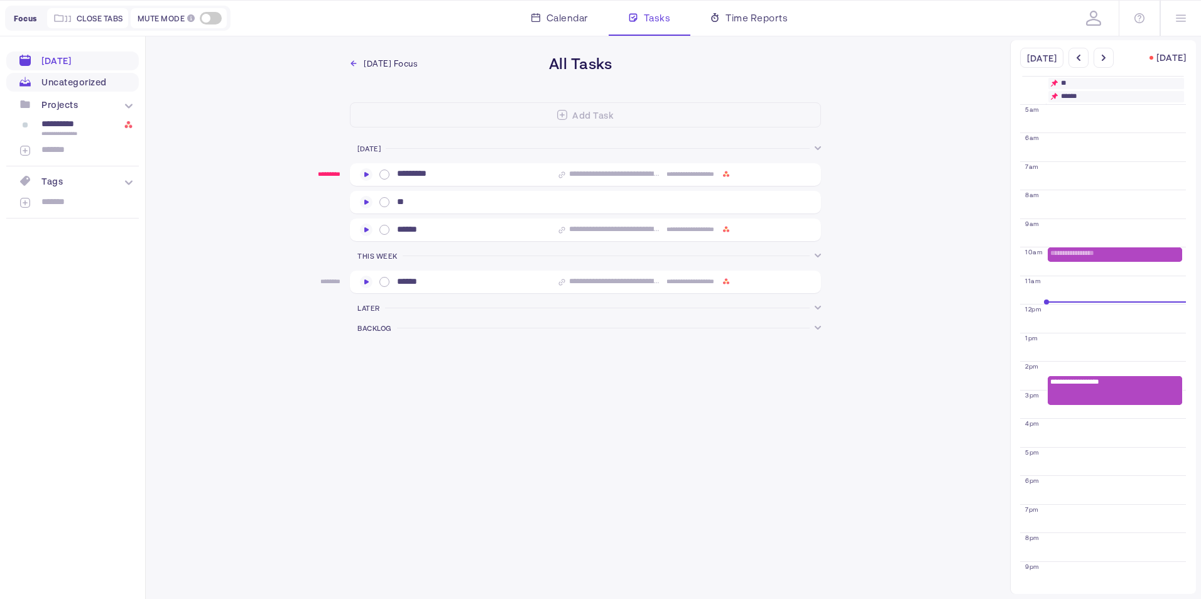
click at [57, 83] on div "Uncategorized" at bounding box center [73, 82] width 65 height 11
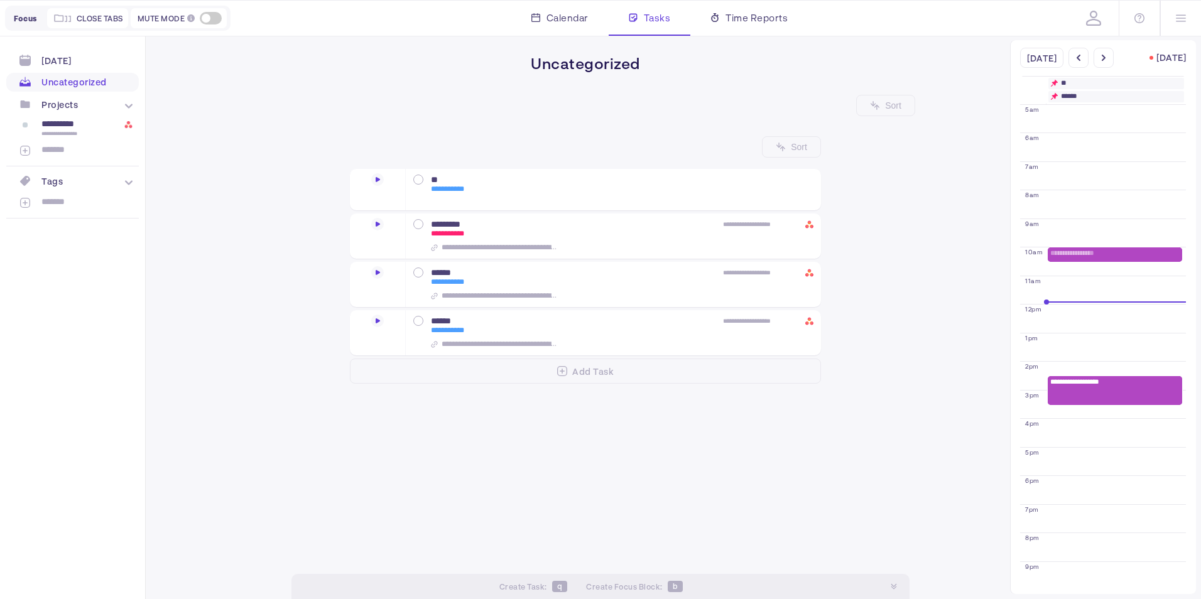
click at [64, 106] on div "Projects" at bounding box center [59, 104] width 36 height 11
click at [134, 122] on div "**********" at bounding box center [73, 128] width 131 height 22
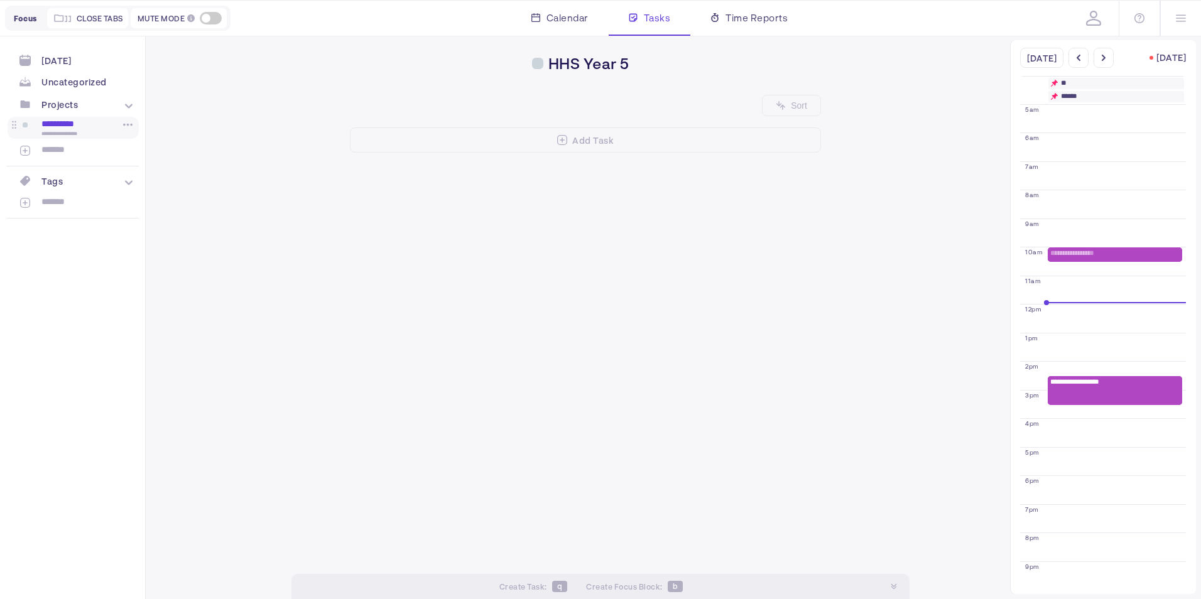
click at [73, 119] on div "**********" at bounding box center [73, 128] width 131 height 22
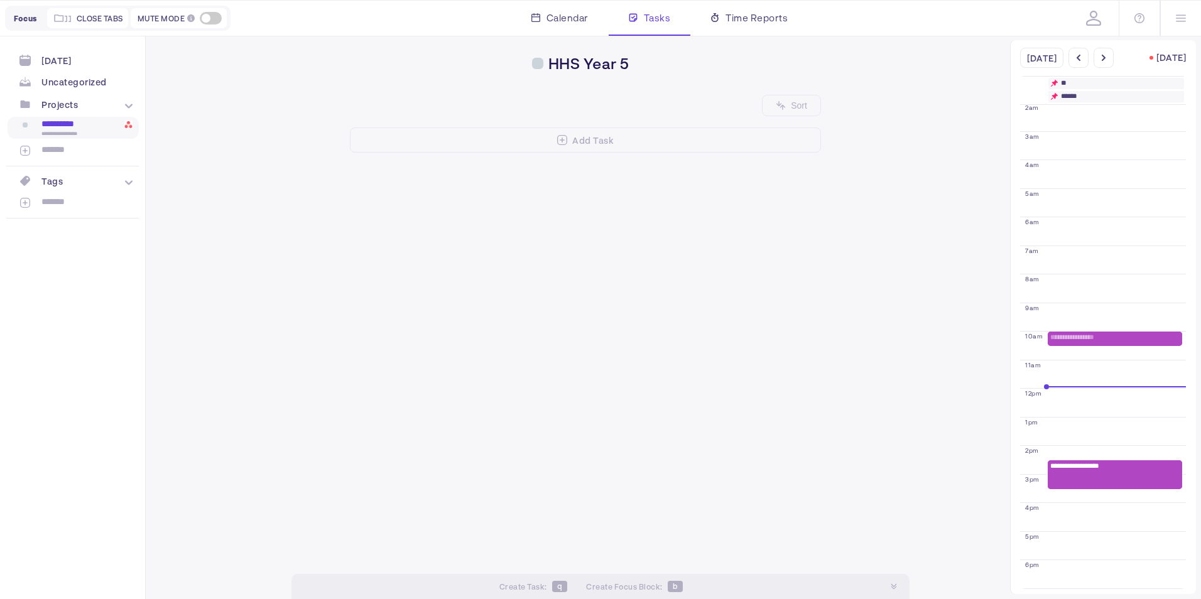
scroll to position [78, 0]
